Goal: Information Seeking & Learning: Understand process/instructions

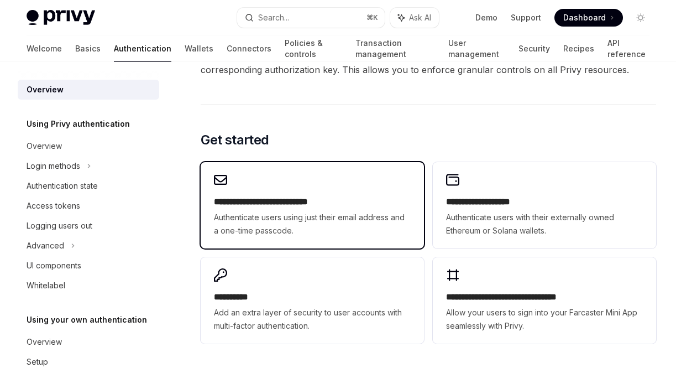
scroll to position [818, 0]
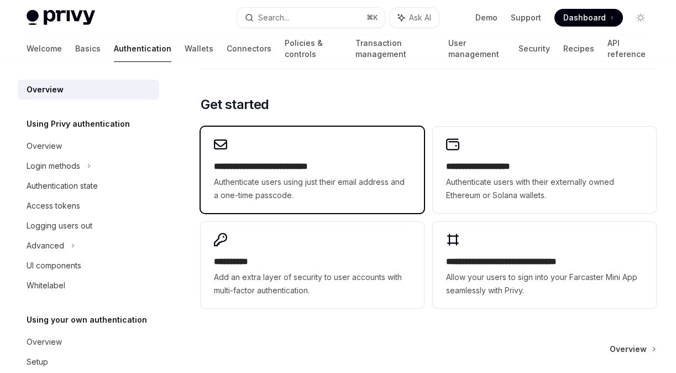
click at [320, 203] on div "**********" at bounding box center [312, 170] width 223 height 86
type textarea "*"
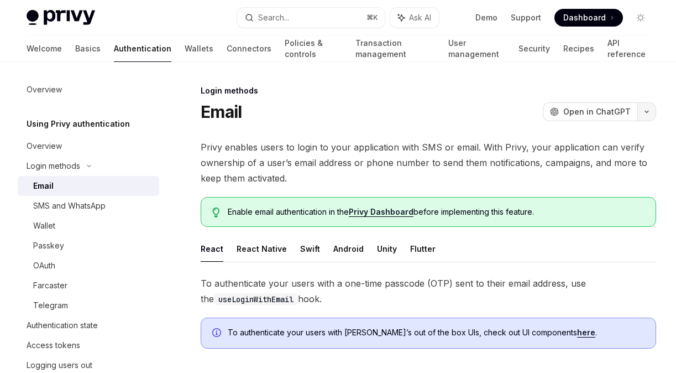
click at [648, 110] on icon "button" at bounding box center [646, 111] width 13 height 4
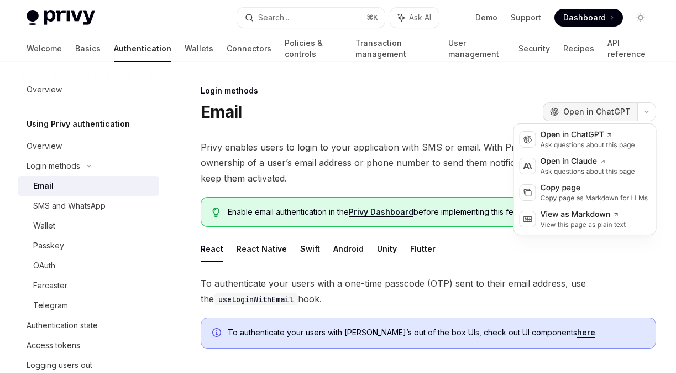
click at [617, 117] on span "Open in ChatGPT" at bounding box center [596, 111] width 67 height 11
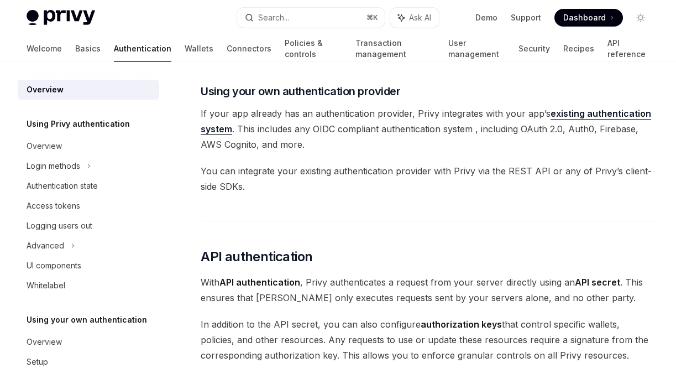
scroll to position [497, 0]
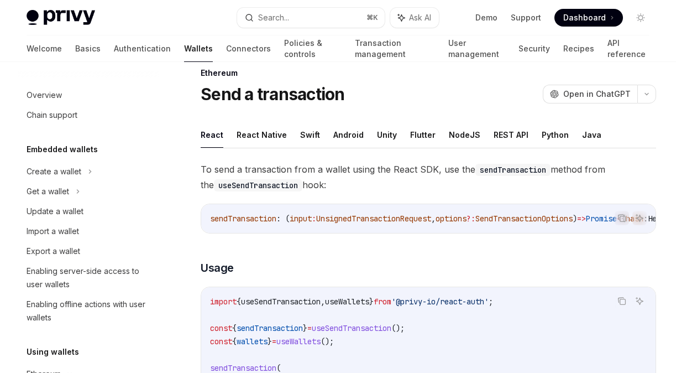
scroll to position [17, 0]
click at [56, 233] on div "Import a wallet" at bounding box center [53, 231] width 53 height 13
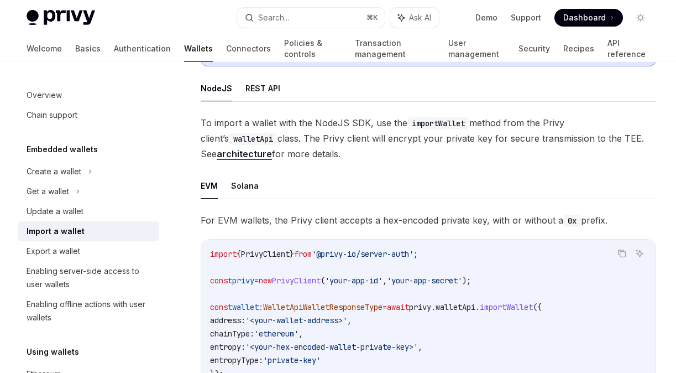
scroll to position [265, 0]
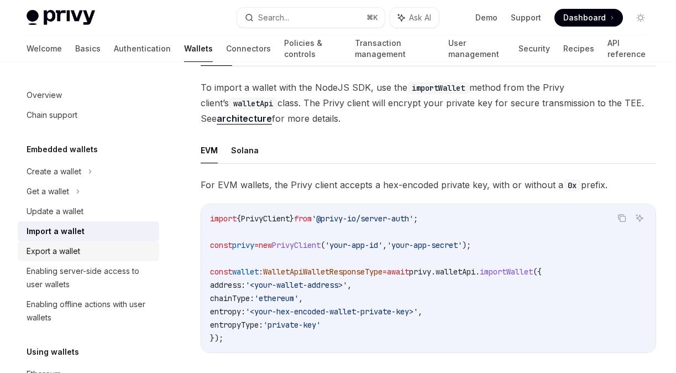
click at [56, 253] on div "Export a wallet" at bounding box center [54, 250] width 54 height 13
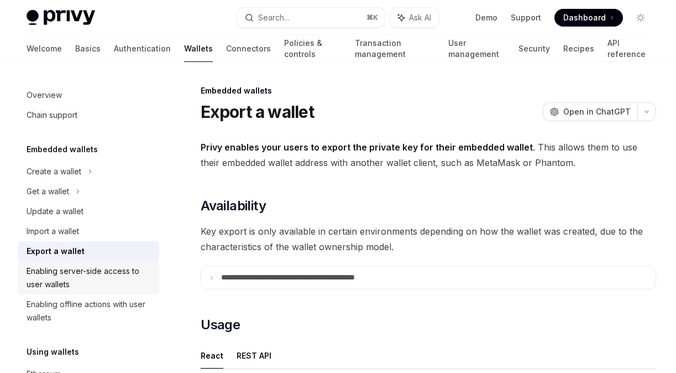
click at [72, 288] on div "Enabling server-side access to user wallets" at bounding box center [90, 277] width 126 height 27
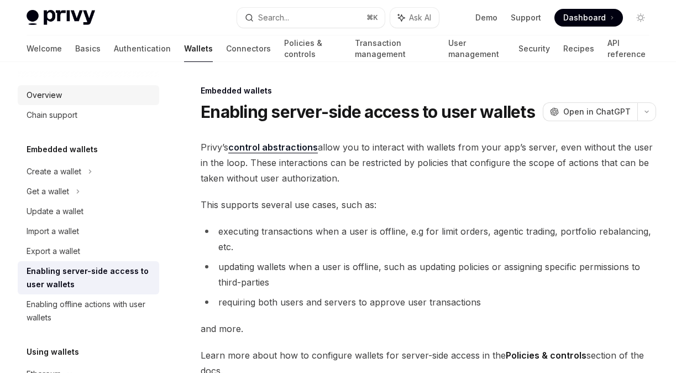
click at [71, 90] on div "Overview" at bounding box center [90, 94] width 126 height 13
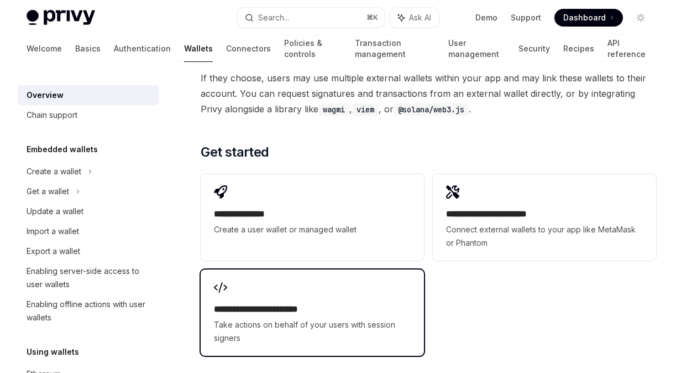
scroll to position [1701, 0]
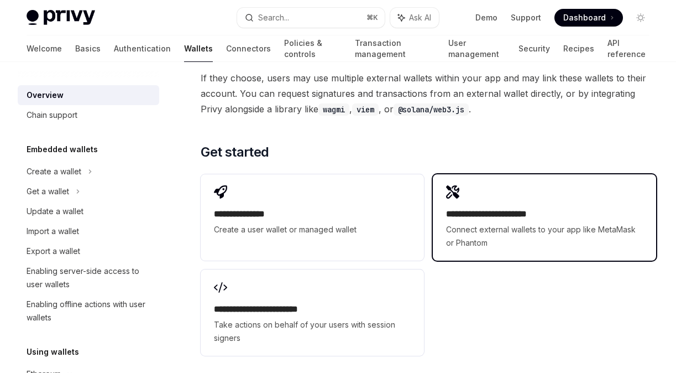
click at [471, 218] on h2 "**********" at bounding box center [544, 213] width 197 height 13
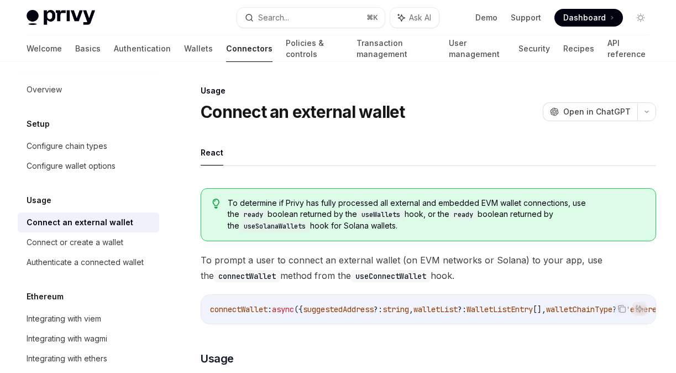
scroll to position [5, 0]
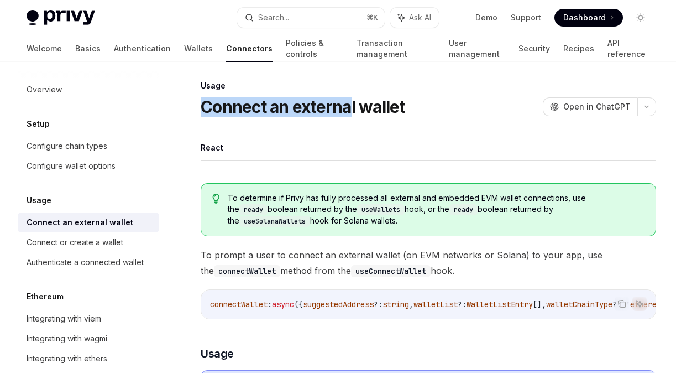
drag, startPoint x: 196, startPoint y: 105, endPoint x: 357, endPoint y: 105, distance: 160.4
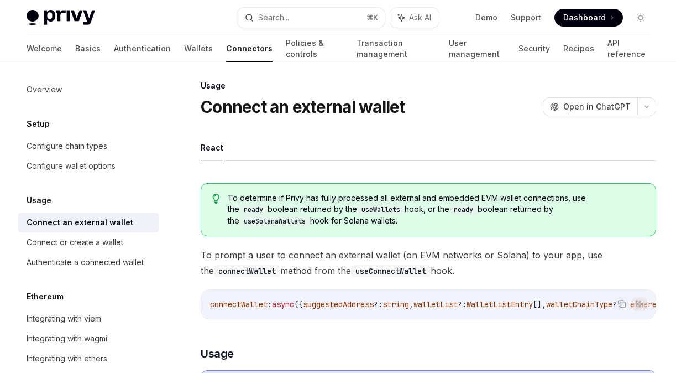
click at [370, 105] on h1 "Connect an external wallet" at bounding box center [303, 107] width 205 height 20
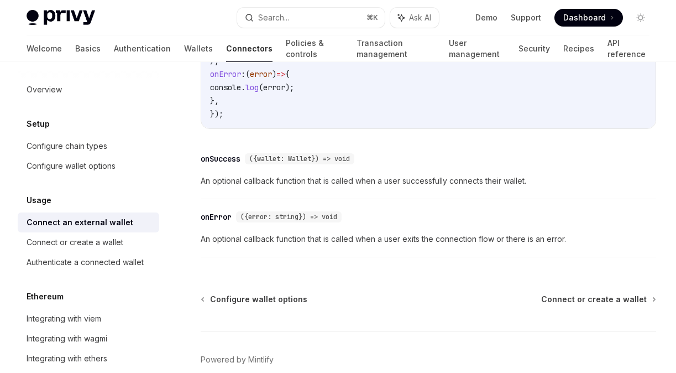
scroll to position [837, 0]
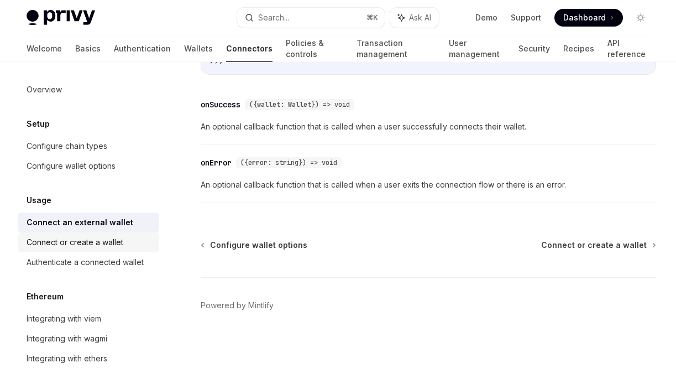
click at [97, 244] on div "Connect or create a wallet" at bounding box center [75, 242] width 97 height 13
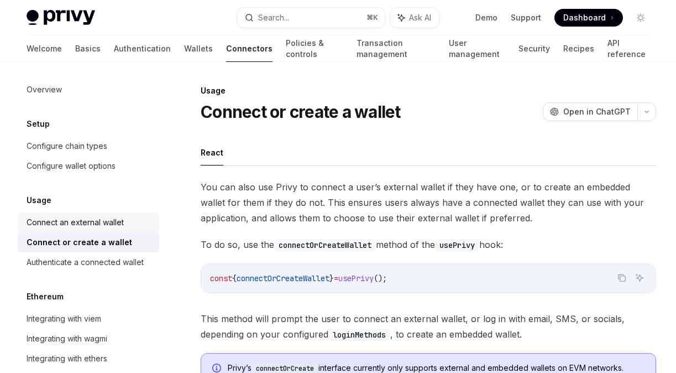
click at [100, 224] on div "Connect an external wallet" at bounding box center [75, 222] width 97 height 13
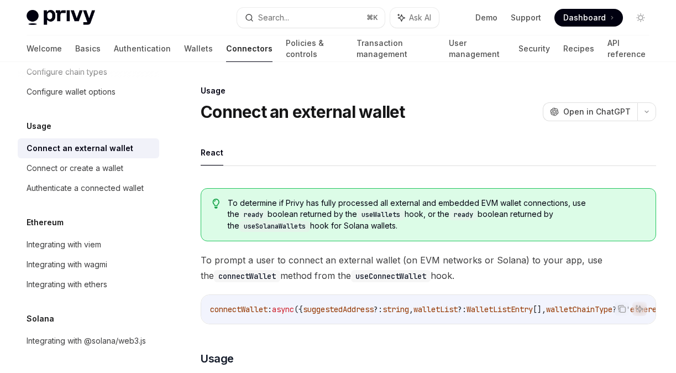
click at [333, 282] on span "To prompt a user to connect an external wallet (on EVM networks or Solana) to y…" at bounding box center [429, 267] width 456 height 31
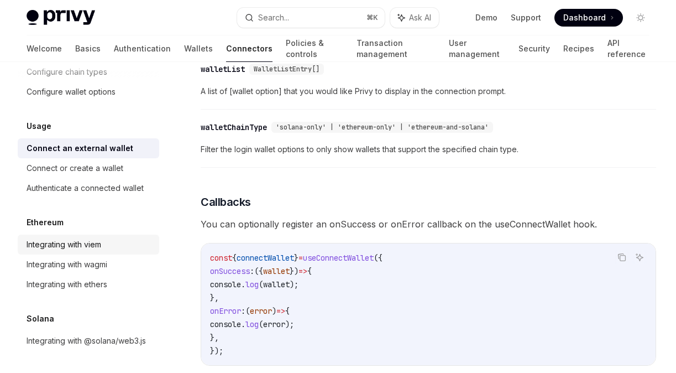
scroll to position [525, 0]
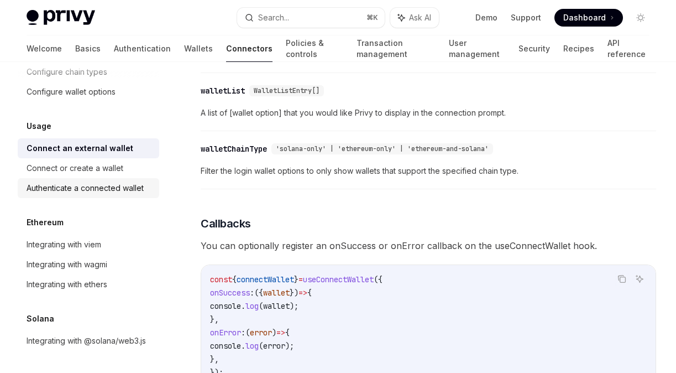
click at [59, 179] on link "Authenticate a connected wallet" at bounding box center [89, 188] width 142 height 20
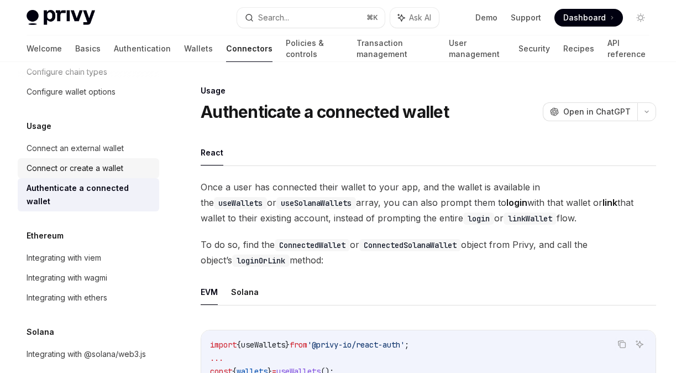
click at [71, 171] on div "Connect or create a wallet" at bounding box center [75, 167] width 97 height 13
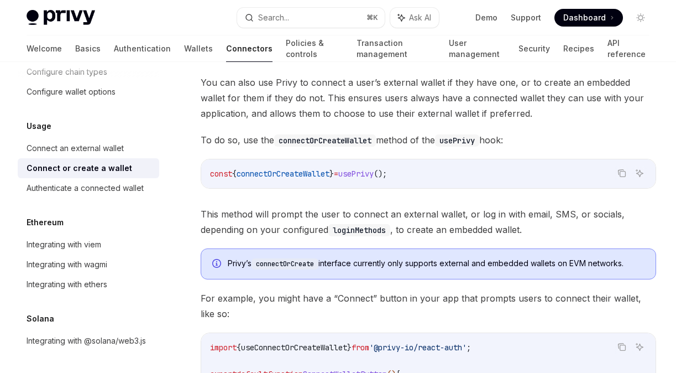
scroll to position [108, 0]
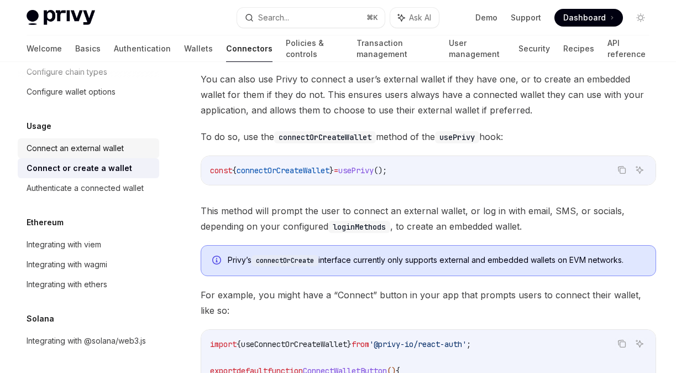
click at [89, 156] on link "Connect an external wallet" at bounding box center [89, 148] width 142 height 20
type textarea "*"
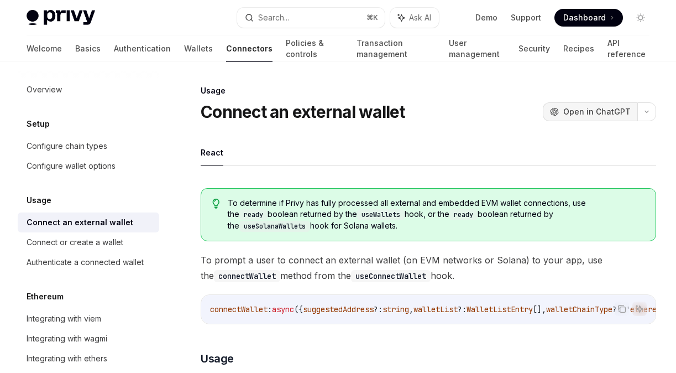
click at [596, 111] on span "Open in ChatGPT" at bounding box center [596, 111] width 67 height 11
